Goal: Transaction & Acquisition: Download file/media

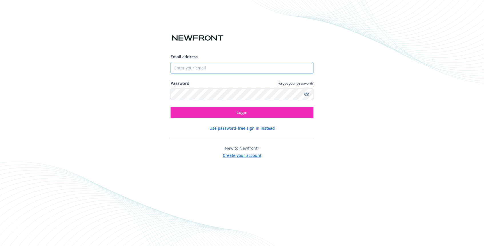
click at [203, 66] on input "Email address" at bounding box center [242, 67] width 143 height 11
type input "[EMAIL_ADDRESS][DOMAIN_NAME]"
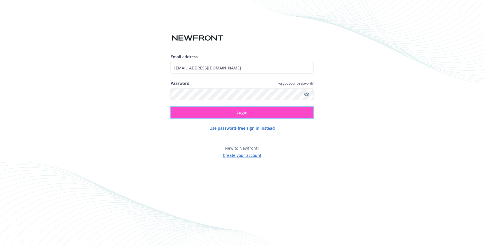
click at [233, 111] on button "Login" at bounding box center [242, 112] width 143 height 11
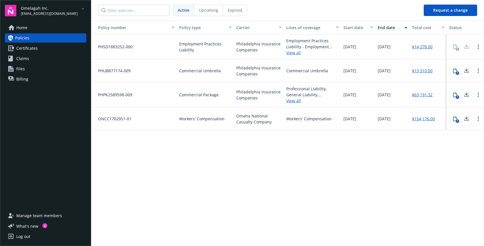
click at [49, 28] on link "Home" at bounding box center [45, 27] width 81 height 9
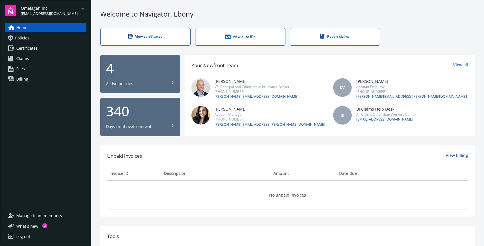
click at [138, 33] on link "View certificates" at bounding box center [145, 37] width 90 height 18
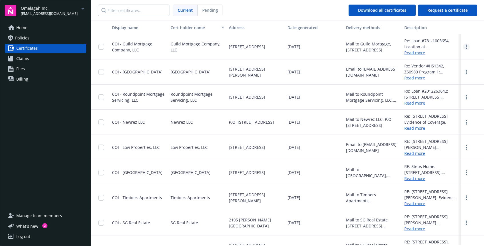
click at [468, 45] on link "more" at bounding box center [466, 46] width 7 height 7
click at [443, 60] on link "Download" at bounding box center [450, 58] width 37 height 11
